Goal: Navigation & Orientation: Find specific page/section

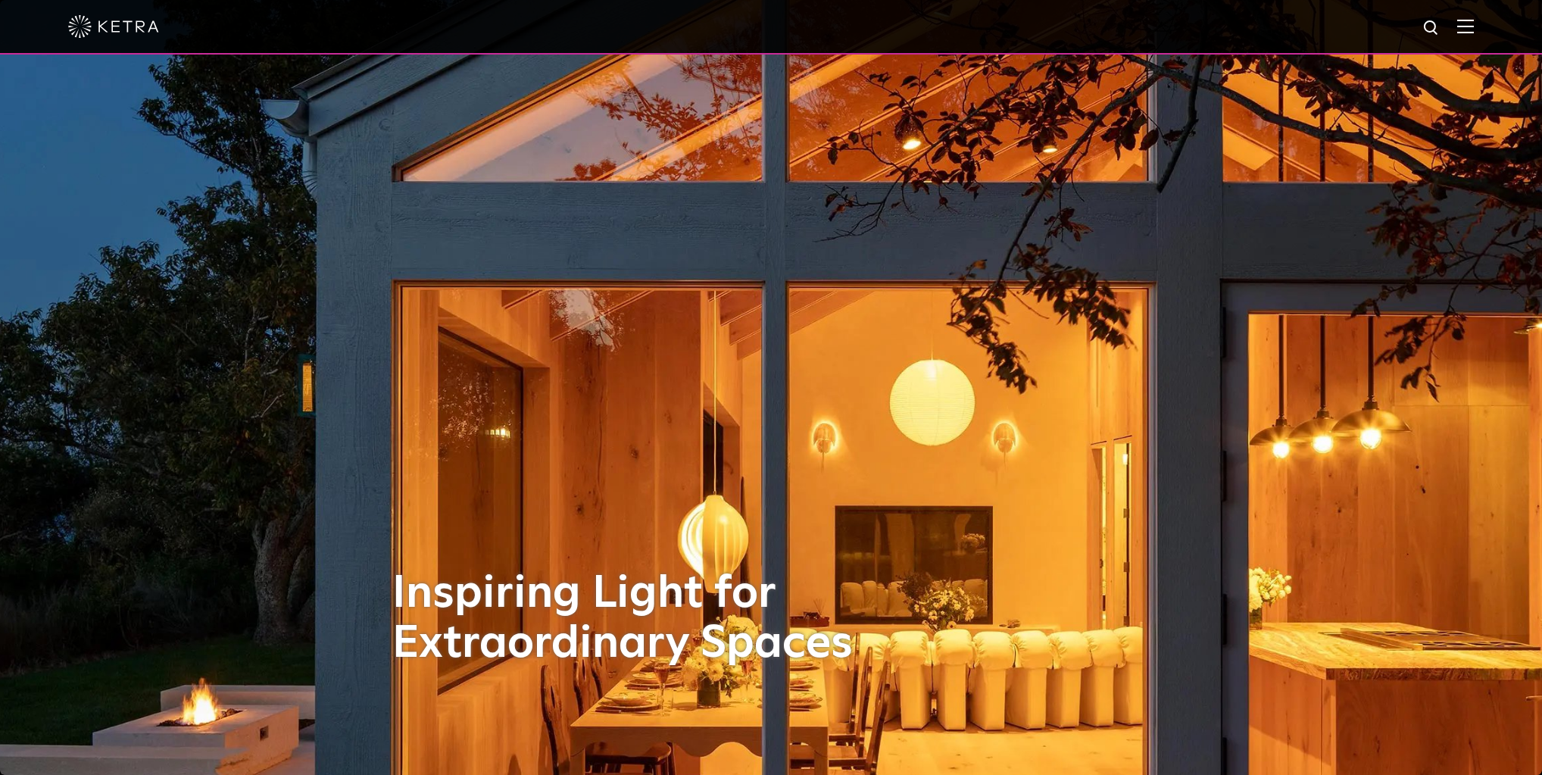
click at [1473, 30] on img at bounding box center [1465, 26] width 17 height 14
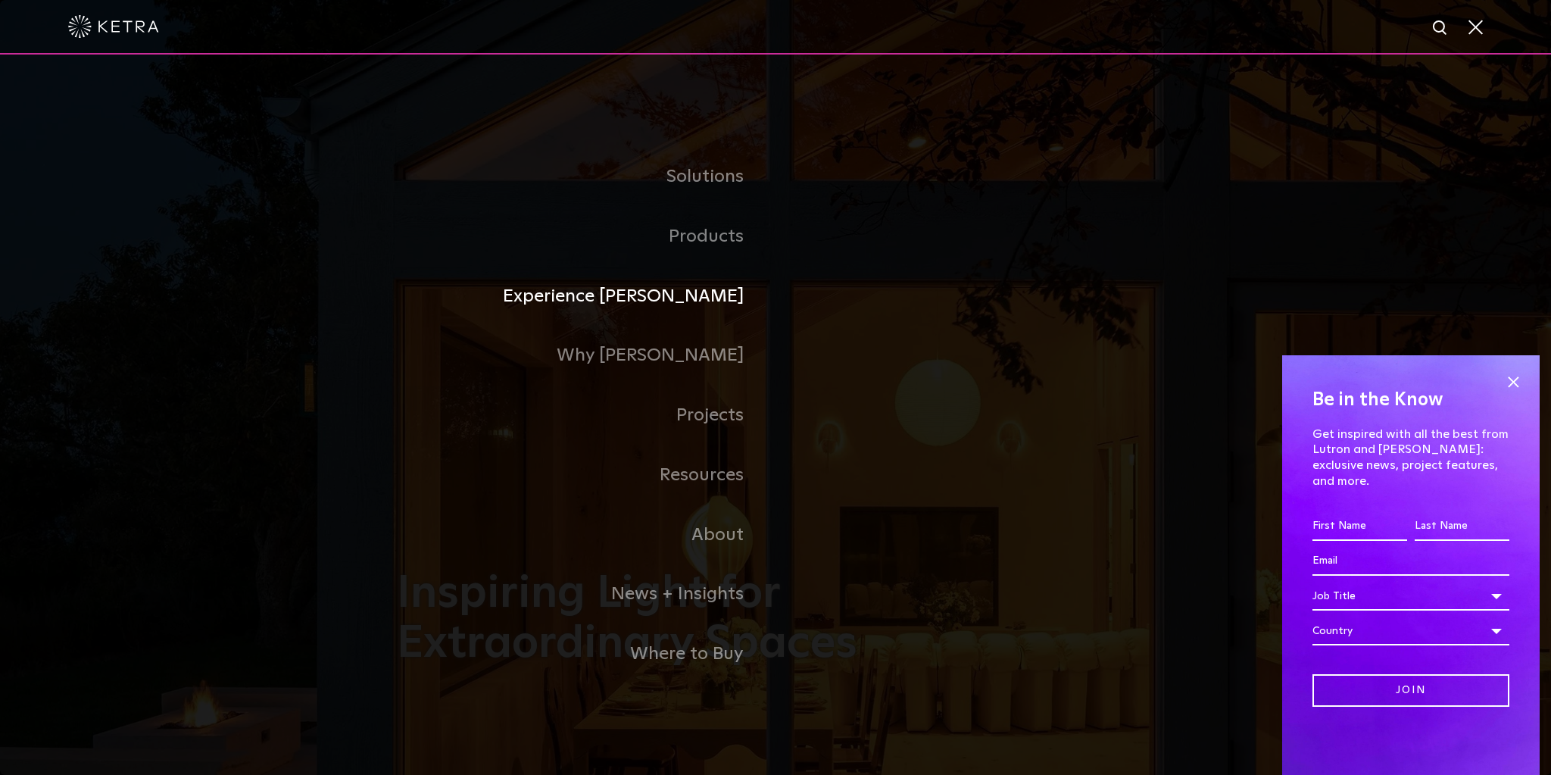
click at [715, 299] on link "Experience [PERSON_NAME]" at bounding box center [586, 297] width 379 height 60
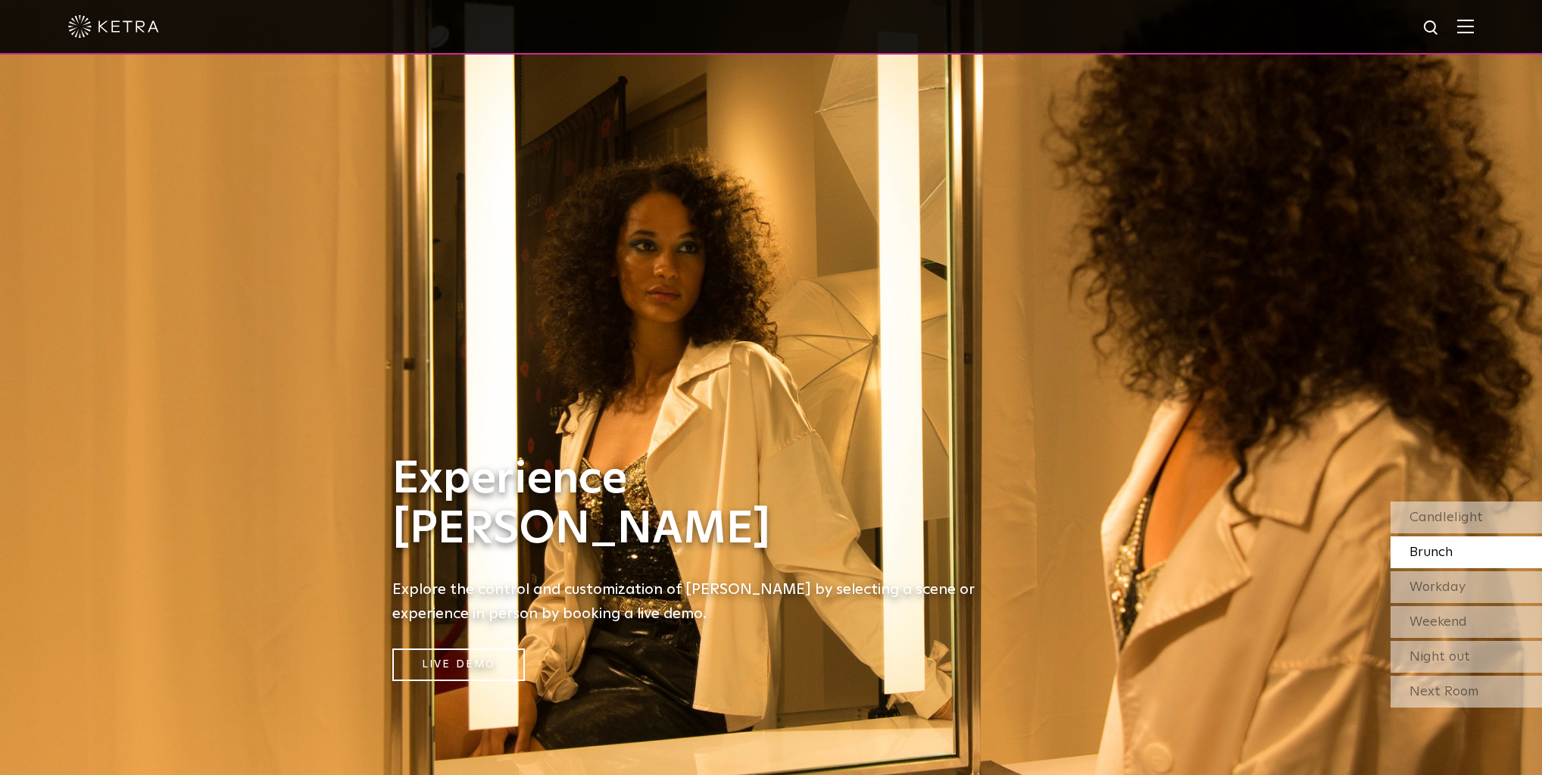
click at [1473, 30] on img at bounding box center [1465, 26] width 17 height 14
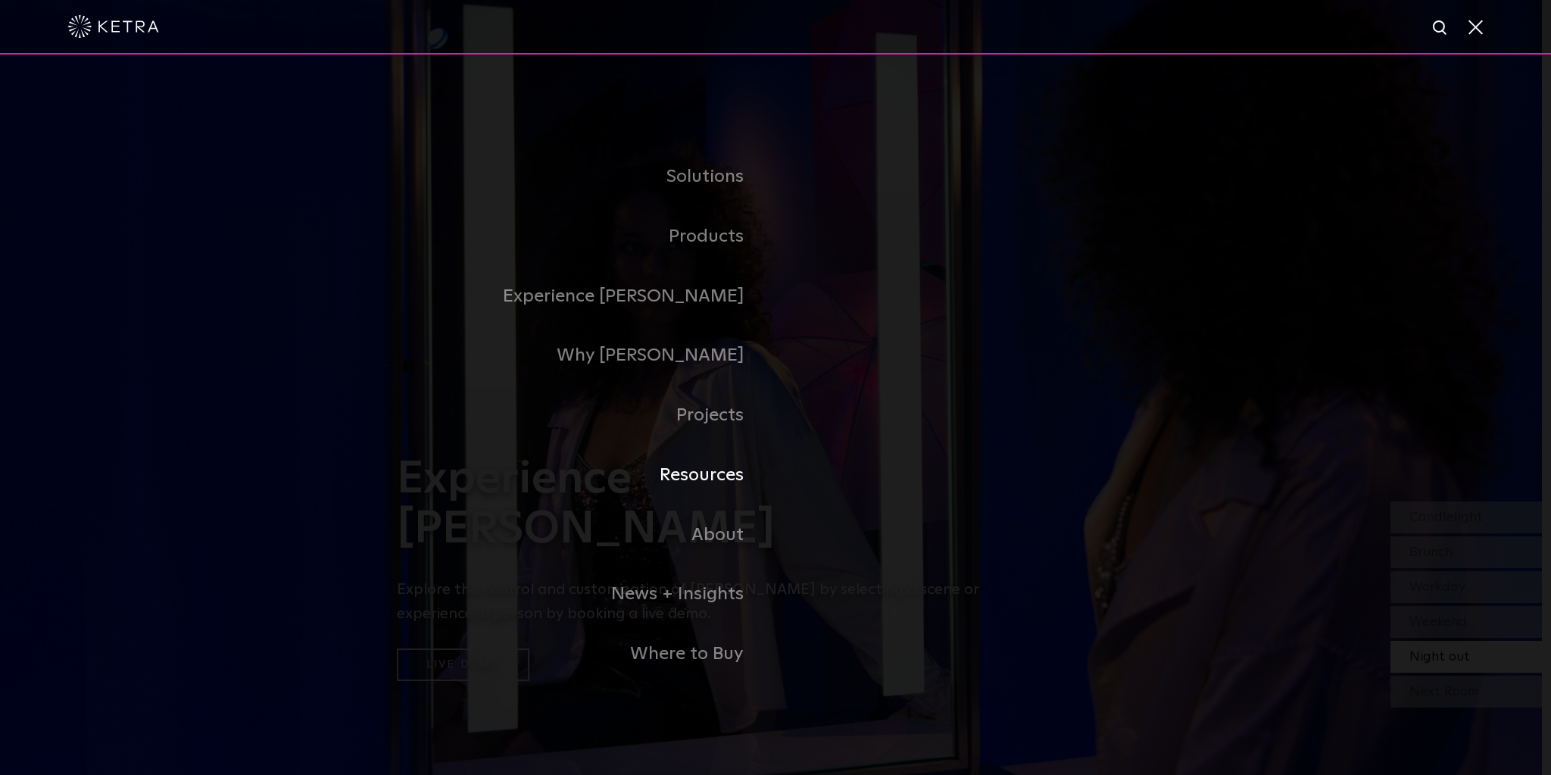
click at [715, 475] on link "Resources" at bounding box center [586, 475] width 379 height 60
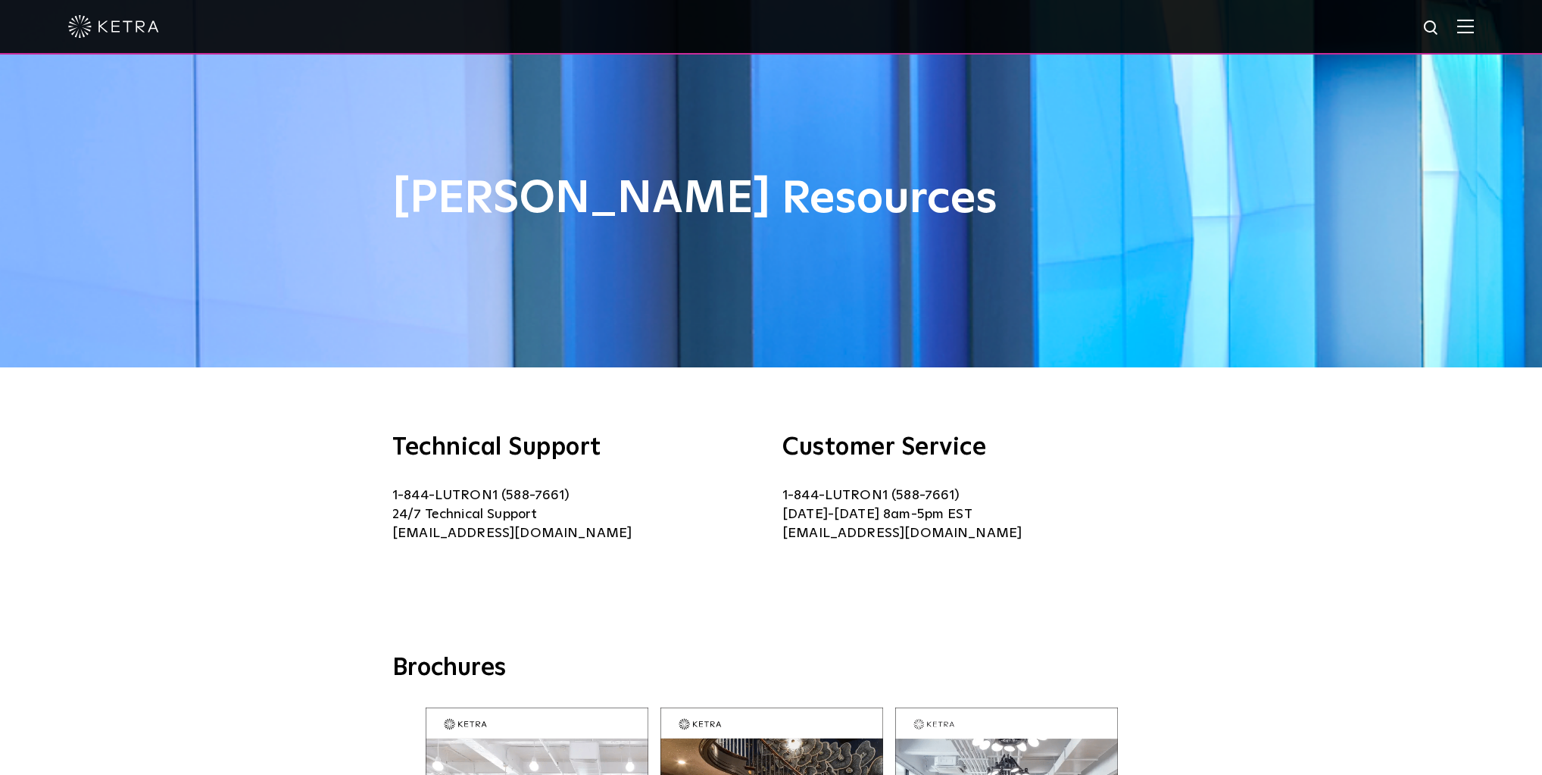
click at [1492, 8] on div at bounding box center [771, 27] width 1542 height 55
click at [1473, 37] on div at bounding box center [770, 26] width 1405 height 53
click at [1472, 24] on img at bounding box center [1465, 26] width 17 height 14
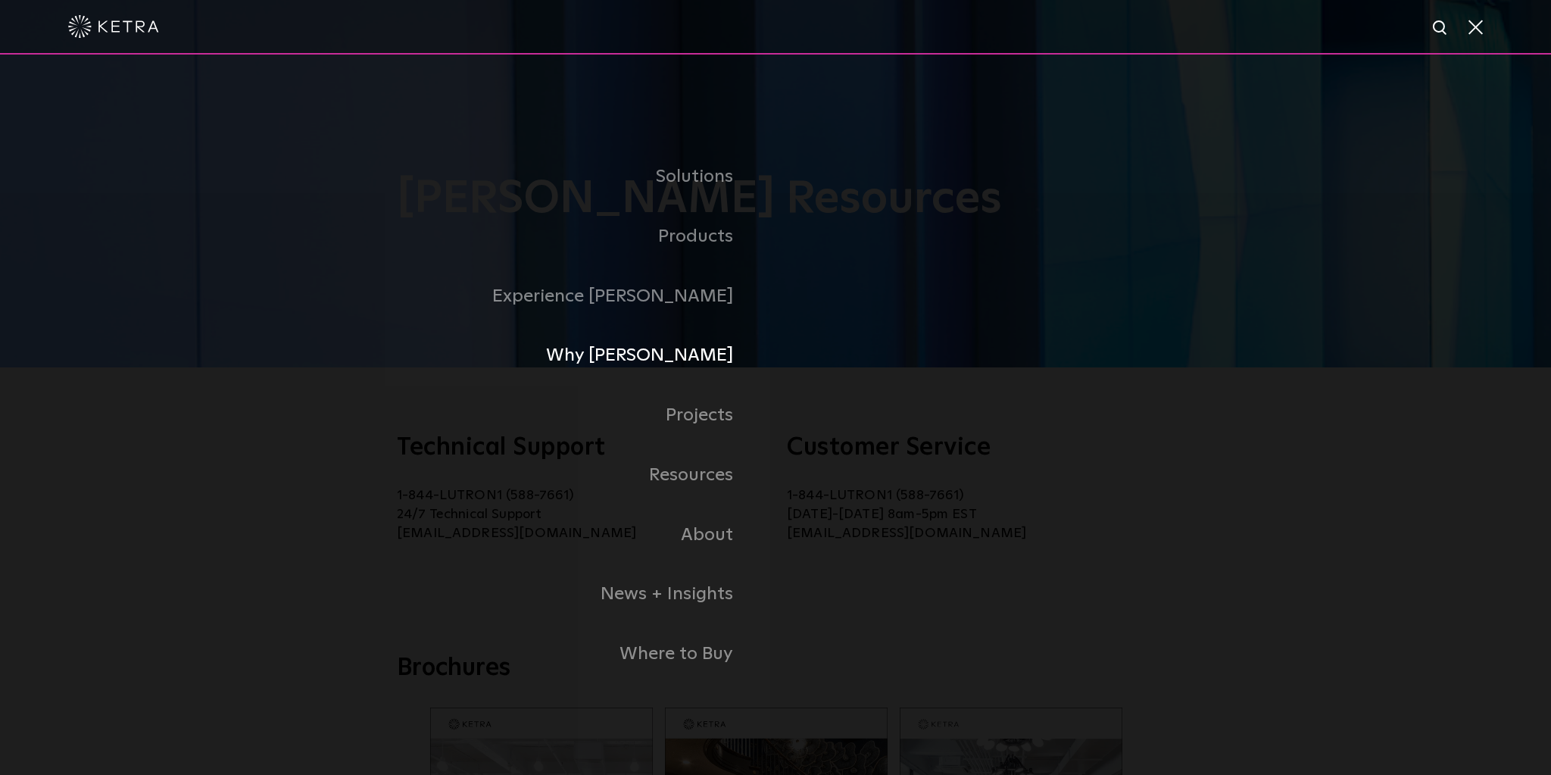
click at [719, 363] on link "Why [PERSON_NAME]" at bounding box center [521, 356] width 507 height 60
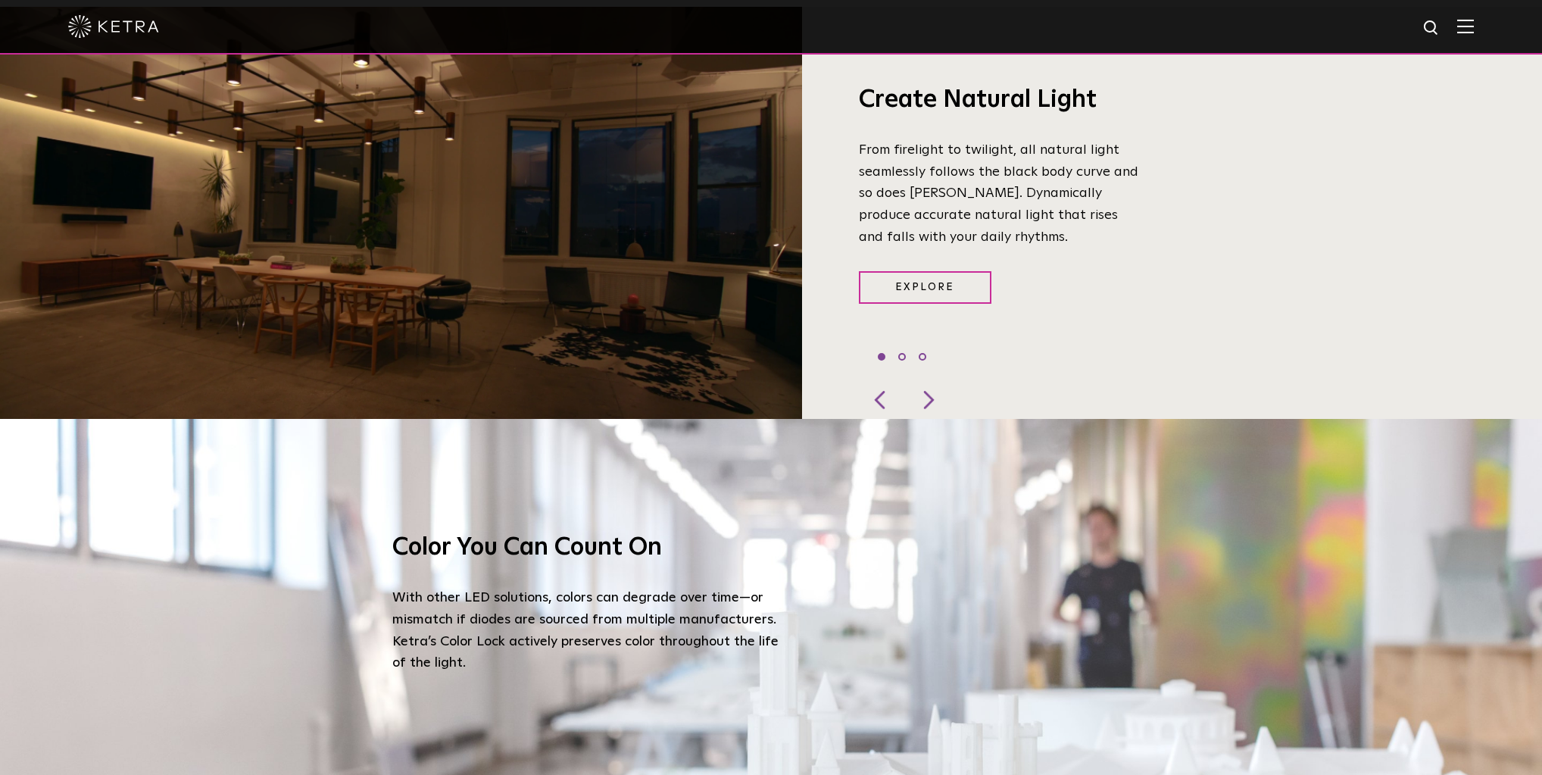
scroll to position [1211, 0]
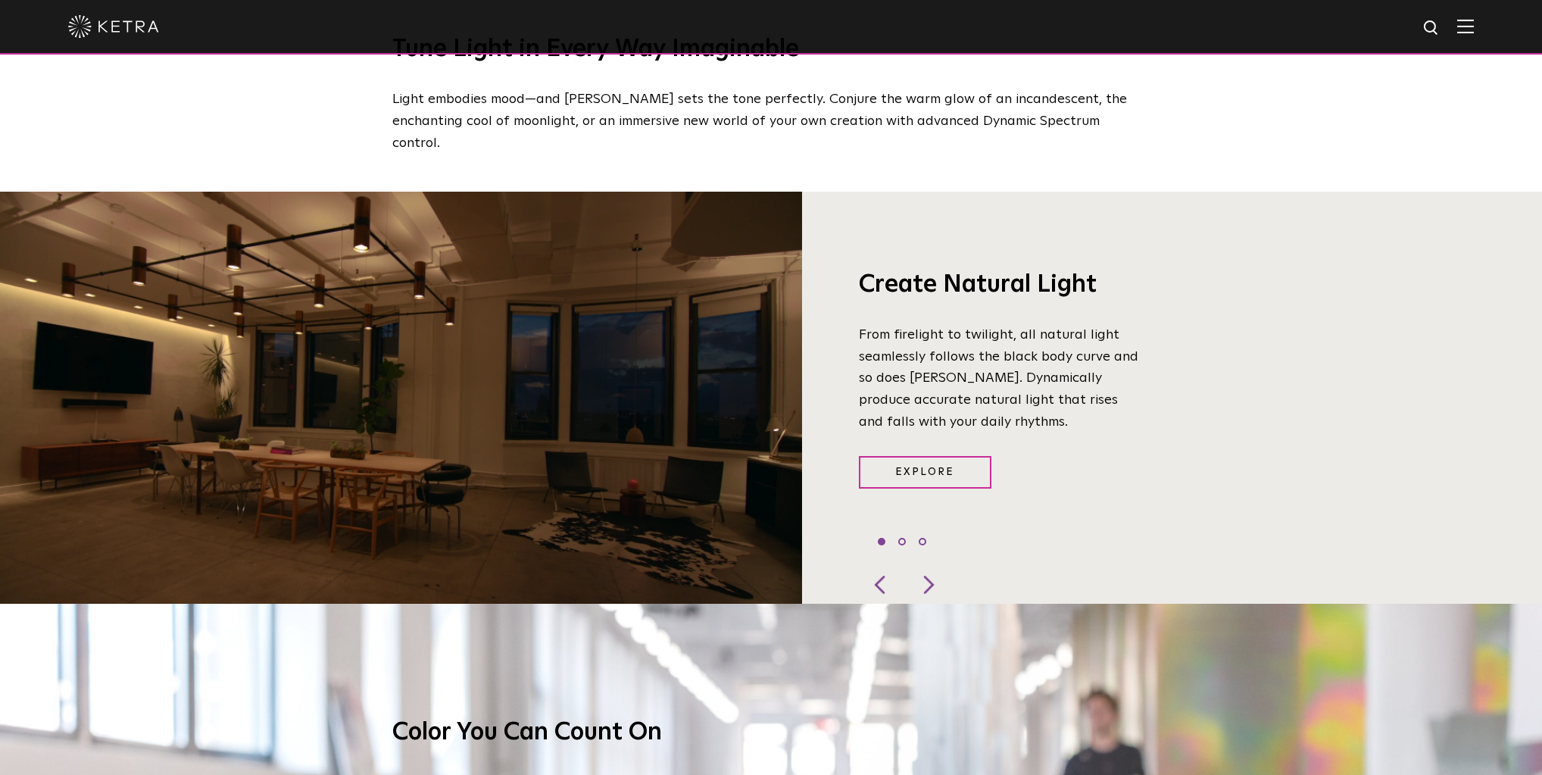
click at [1473, 31] on img at bounding box center [1465, 26] width 17 height 14
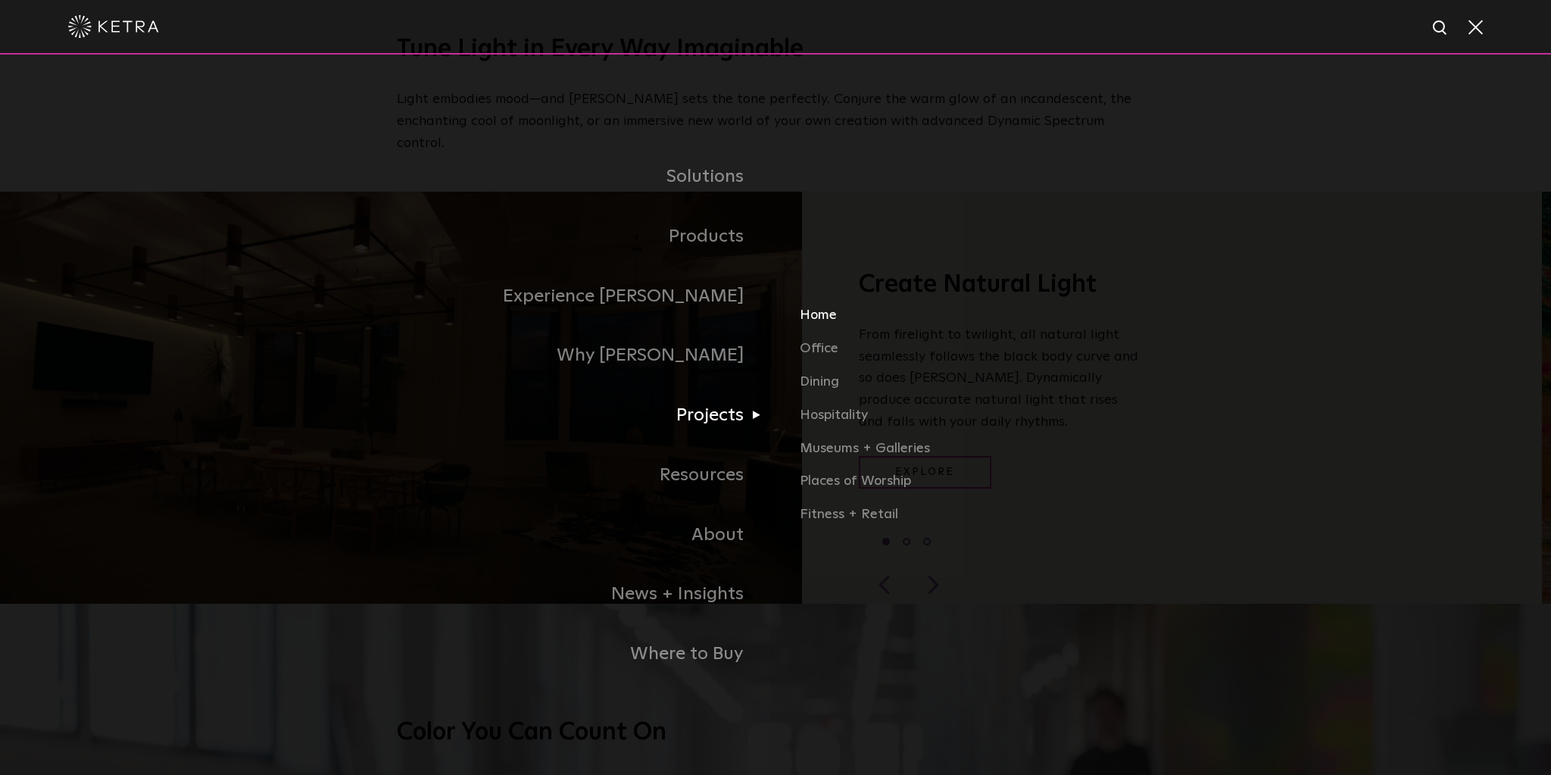
click at [824, 317] on link "Home" at bounding box center [977, 321] width 354 height 33
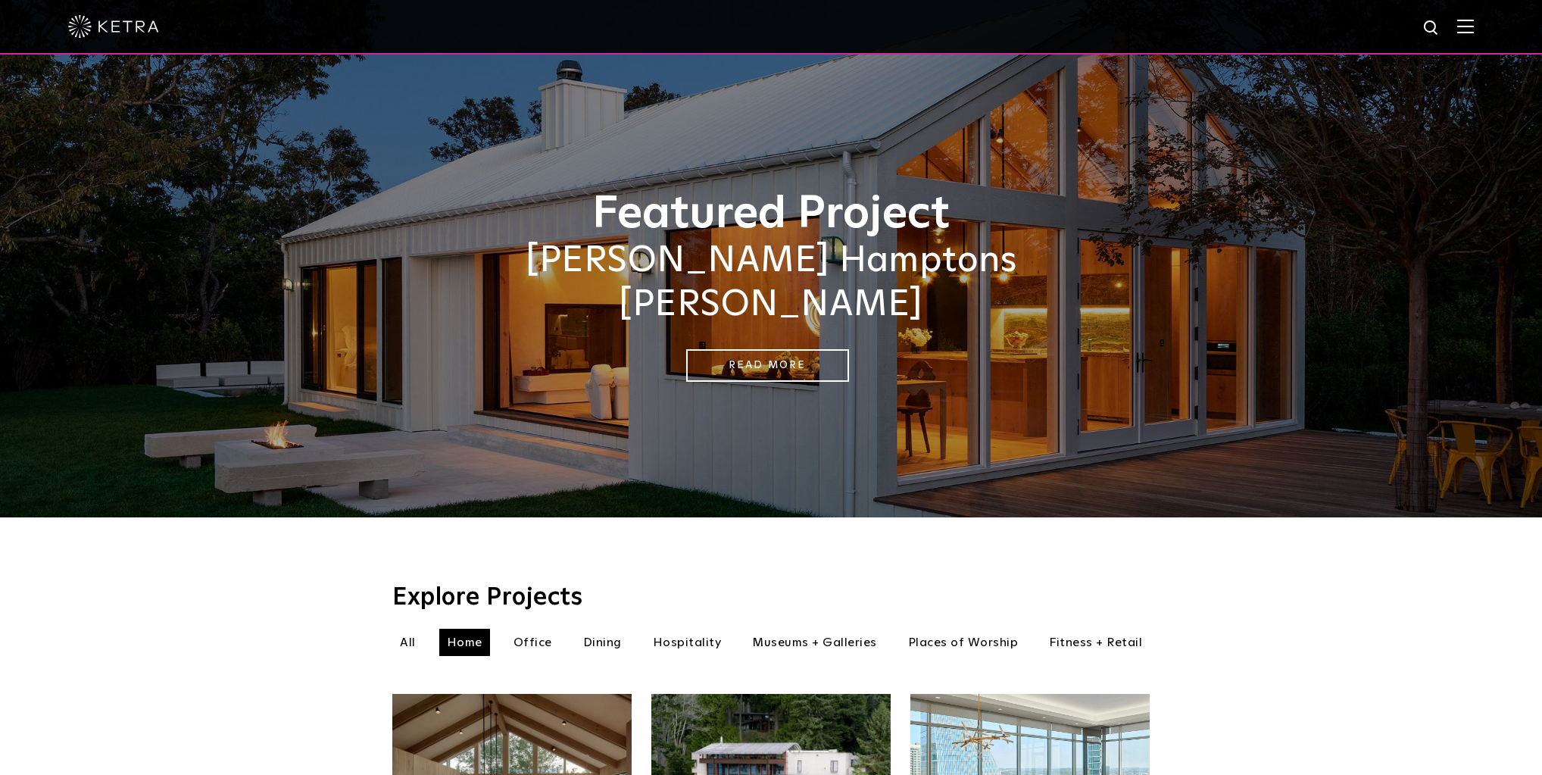
click at [1466, 27] on img at bounding box center [1465, 26] width 17 height 14
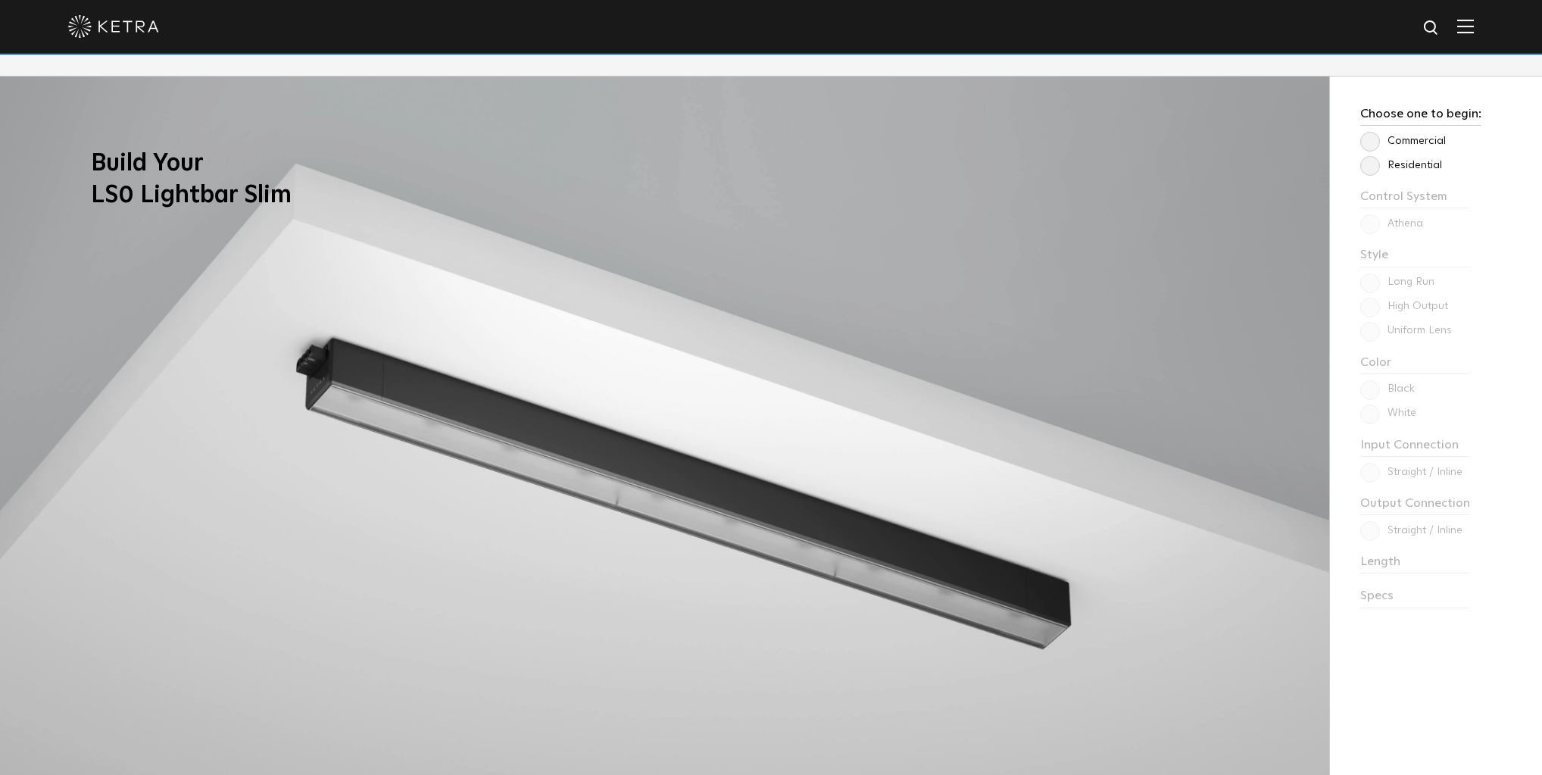
scroll to position [1696, 0]
